Goal: Information Seeking & Learning: Learn about a topic

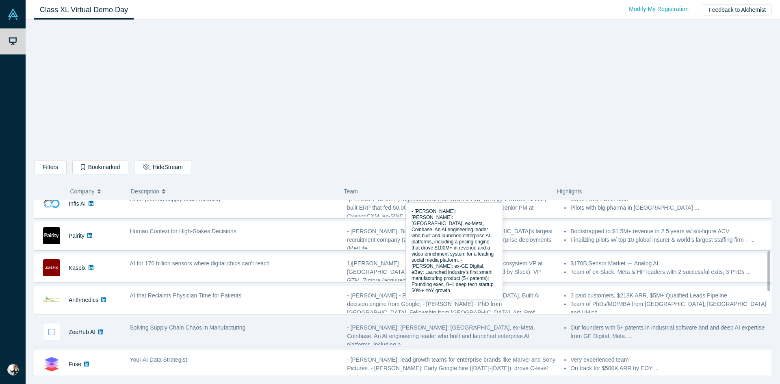
scroll to position [244, 0]
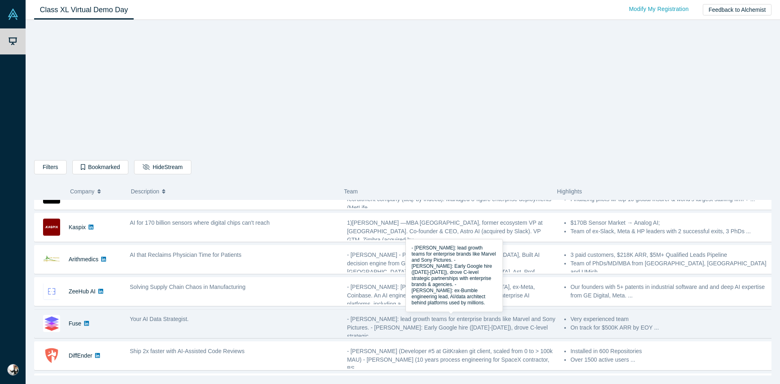
click at [467, 323] on span "- [PERSON_NAME]: lead growth teams for enterprise brands like Marvel and Sony P…" at bounding box center [451, 328] width 208 height 24
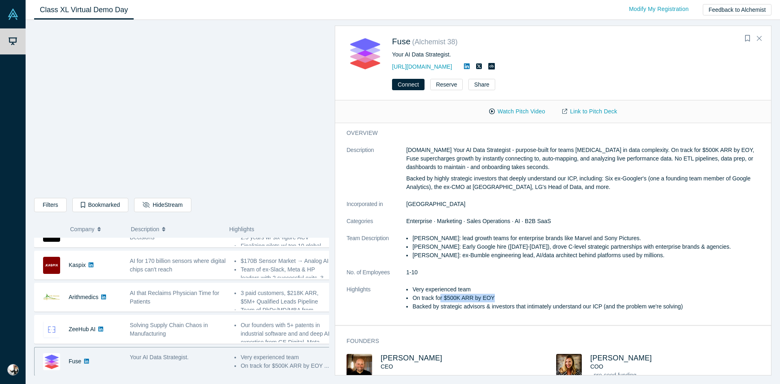
drag, startPoint x: 476, startPoint y: 300, endPoint x: 502, endPoint y: 300, distance: 26.0
click at [502, 300] on li "On track for $500K ARR by EOY" at bounding box center [590, 298] width 354 height 9
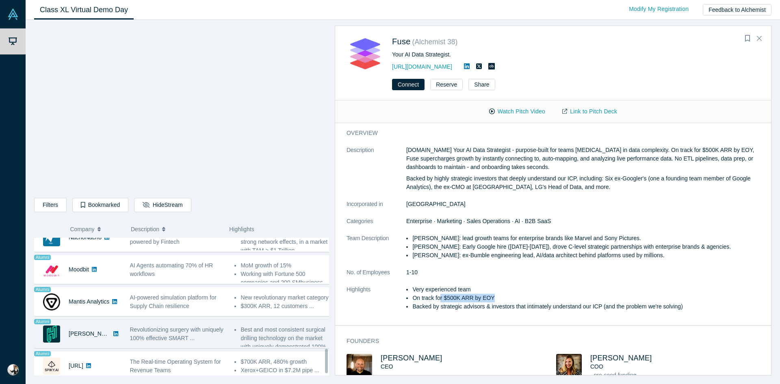
scroll to position [633, 0]
